Goal: Check status: Check status

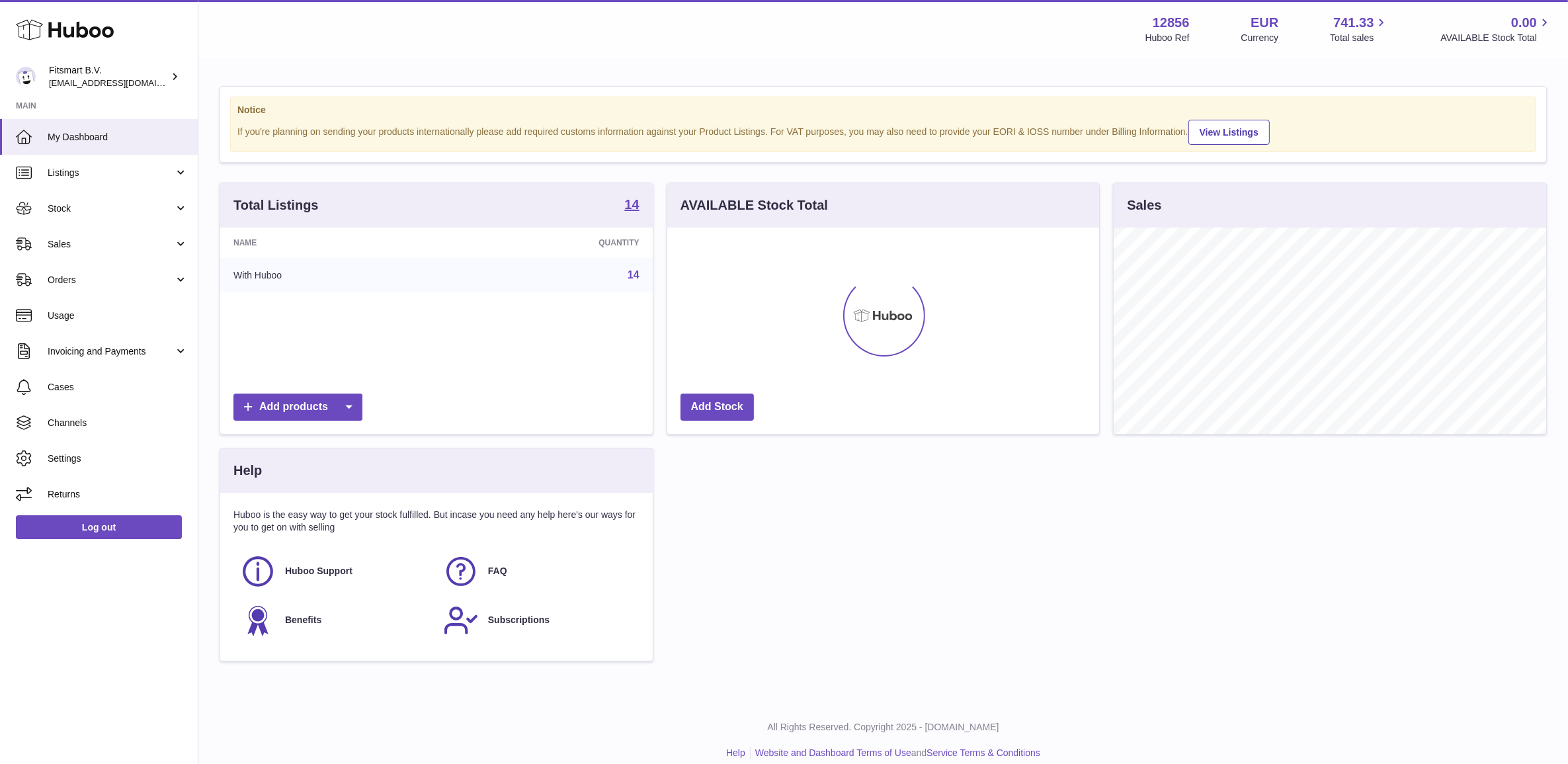
scroll to position [206, 431]
click at [72, 212] on span "Stock" at bounding box center [110, 209] width 126 height 13
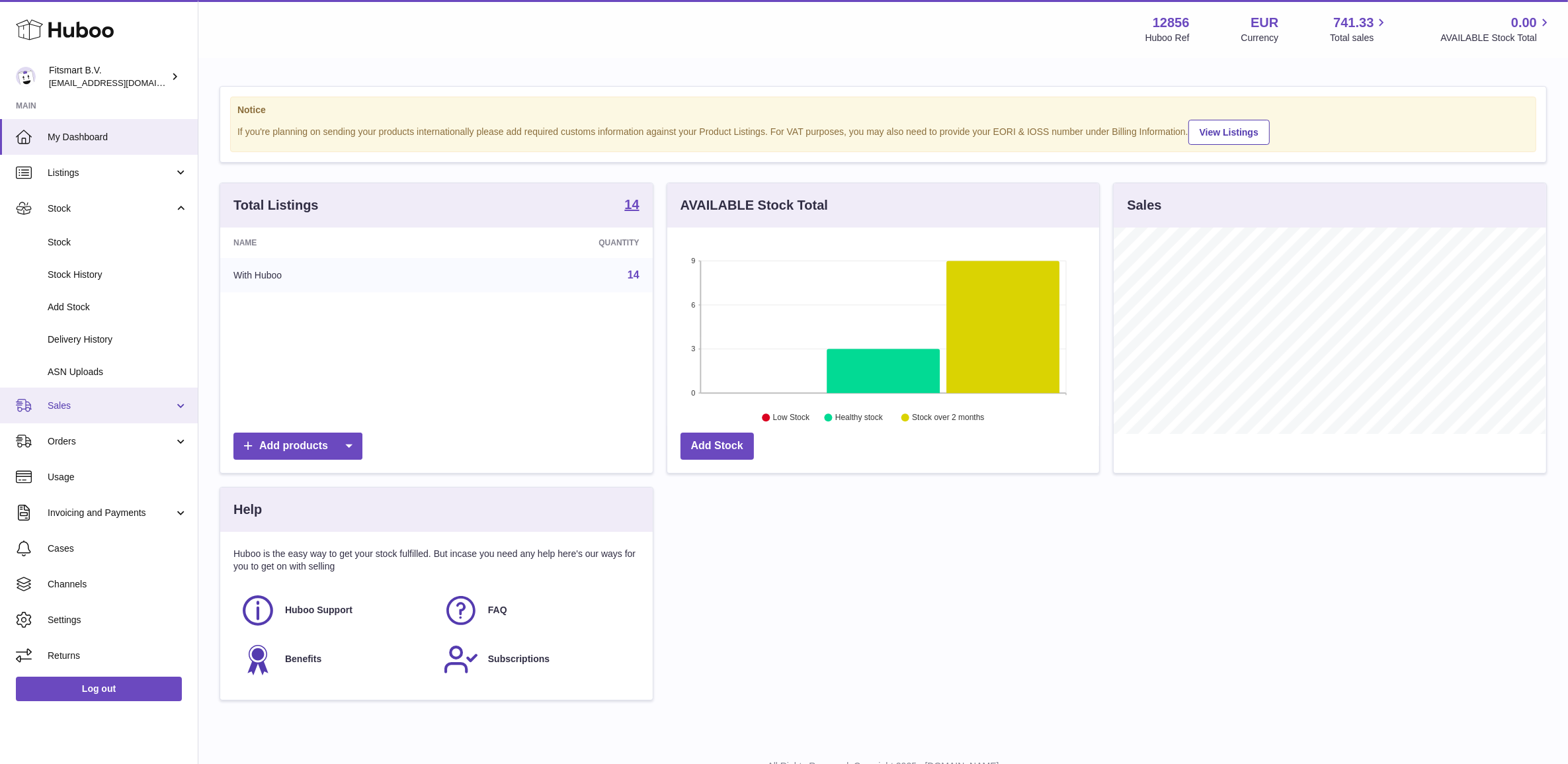
click at [83, 400] on span "Sales" at bounding box center [110, 406] width 126 height 13
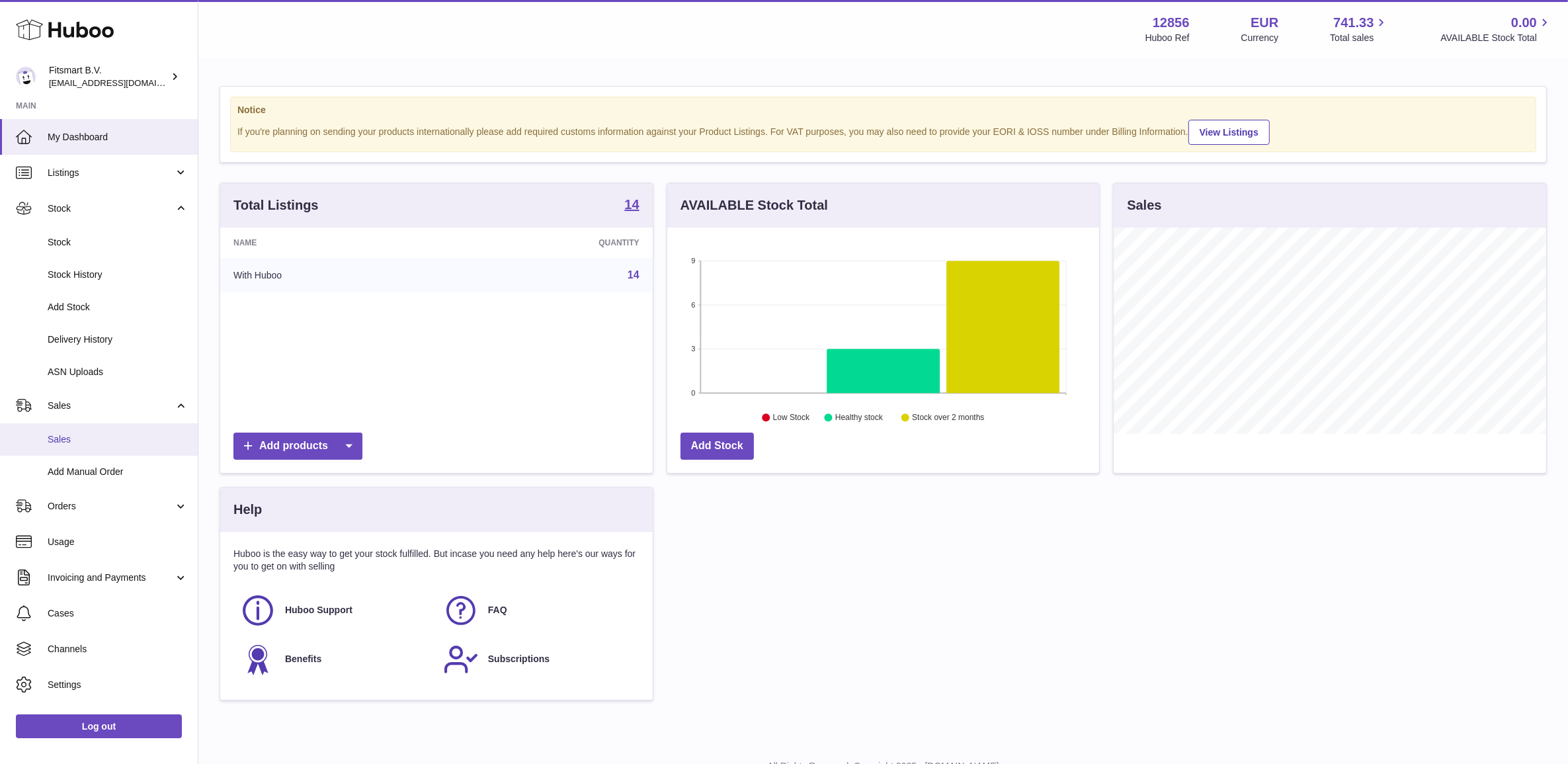
click at [99, 441] on span "Sales" at bounding box center [118, 440] width 141 height 13
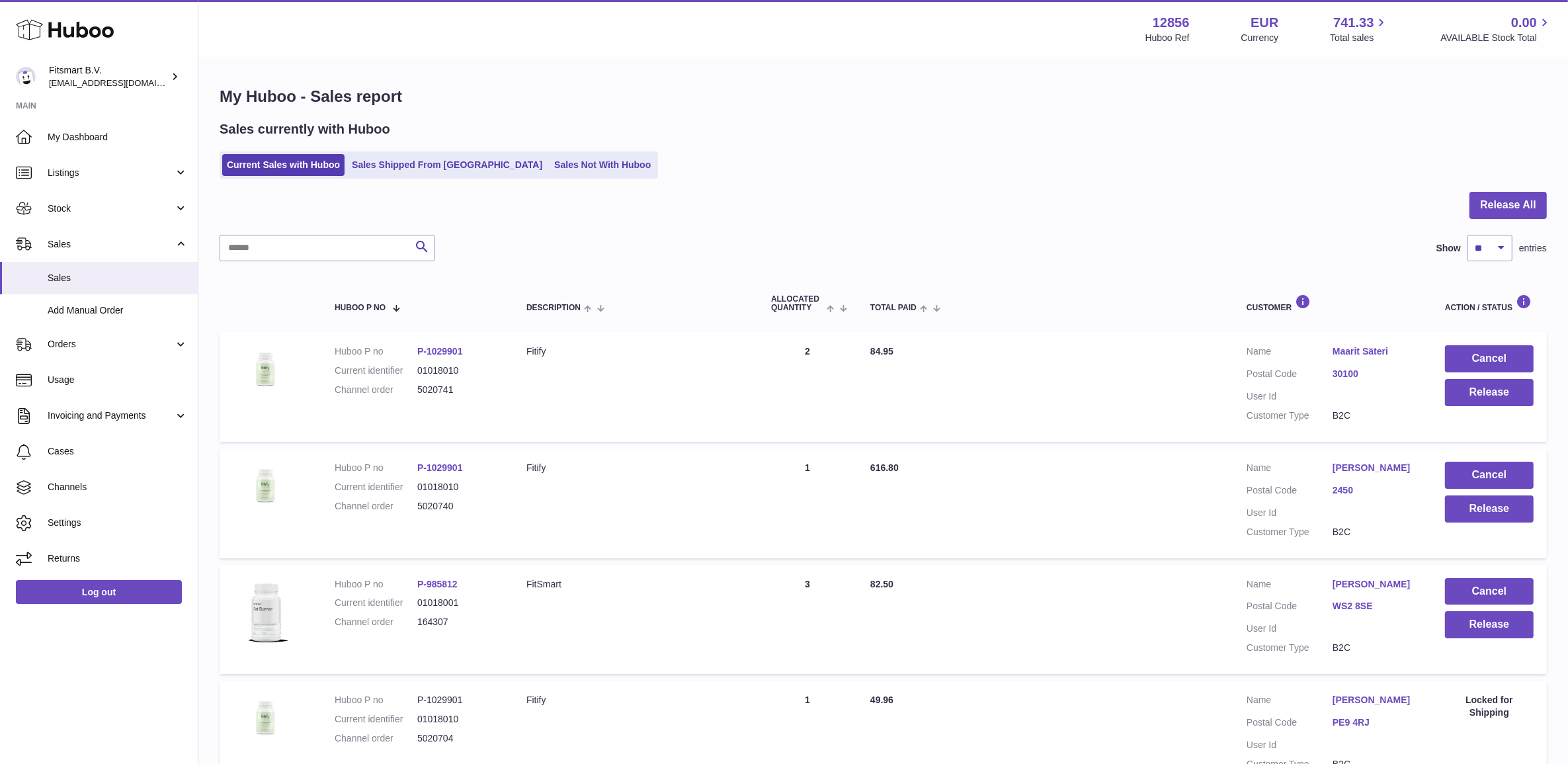
click at [411, 151] on ul "Current Sales with Huboo Sales Shipped From [GEOGRAPHIC_DATA] Sales Not With Hu…" at bounding box center [438, 165] width 438 height 27
click at [410, 159] on link "Sales Shipped From [GEOGRAPHIC_DATA]" at bounding box center [447, 165] width 200 height 22
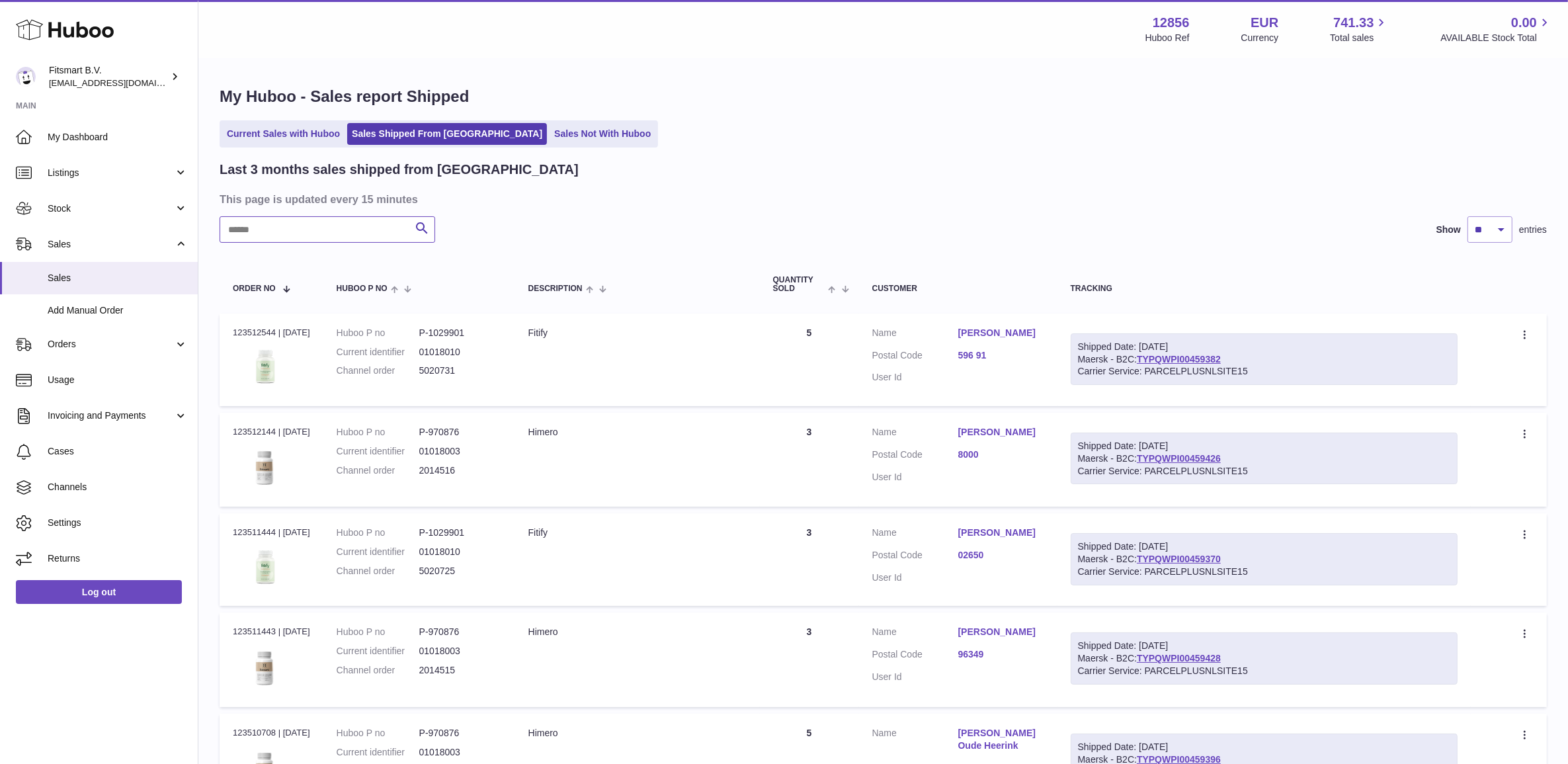
click at [366, 229] on input "text" at bounding box center [327, 230] width 216 height 27
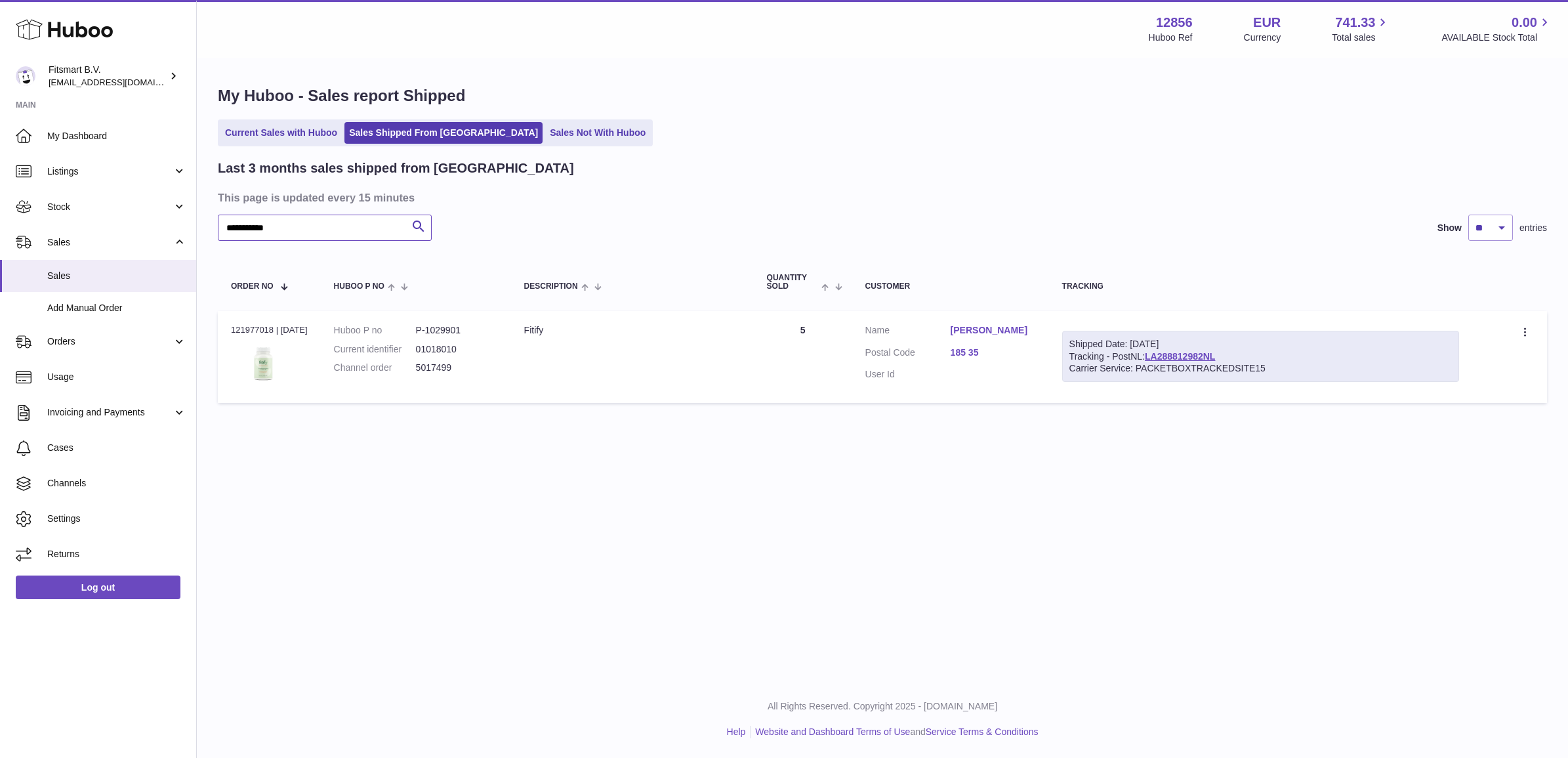
type input "**********"
click at [447, 372] on dd "5017499" at bounding box center [457, 368] width 82 height 13
copy tr "5017499 Description"
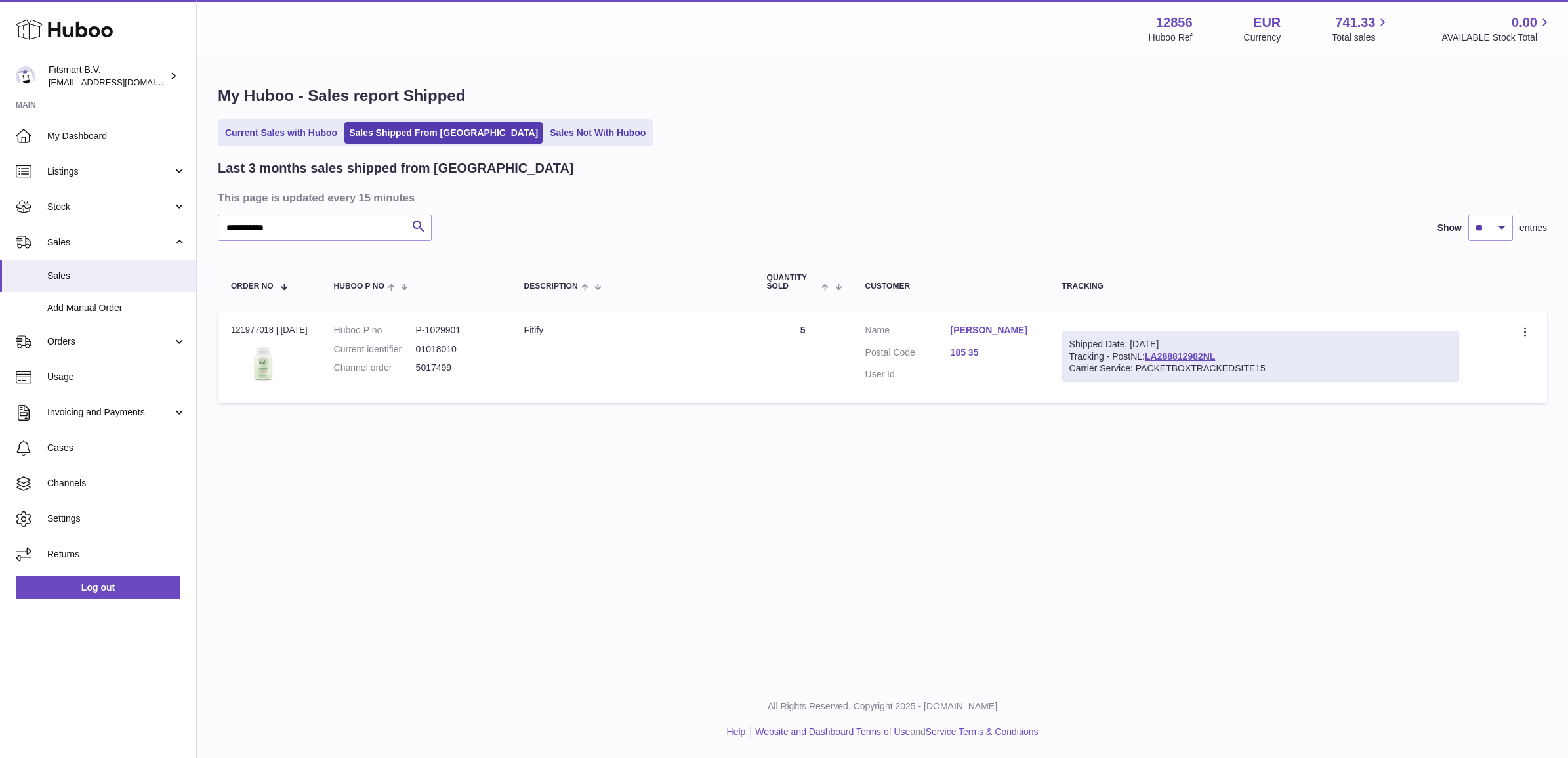
click at [244, 325] on div "Order no 121977018 | [DATE]" at bounding box center [270, 330] width 77 height 12
copy div "121977018"
